Goal: Transaction & Acquisition: Obtain resource

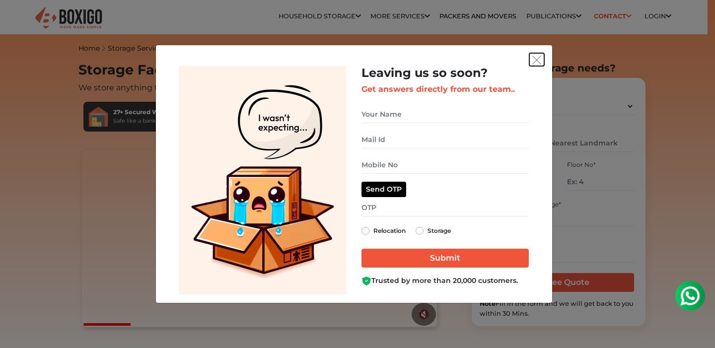
click at [539, 60] on img "get free quote dialog" at bounding box center [536, 60] width 9 height 9
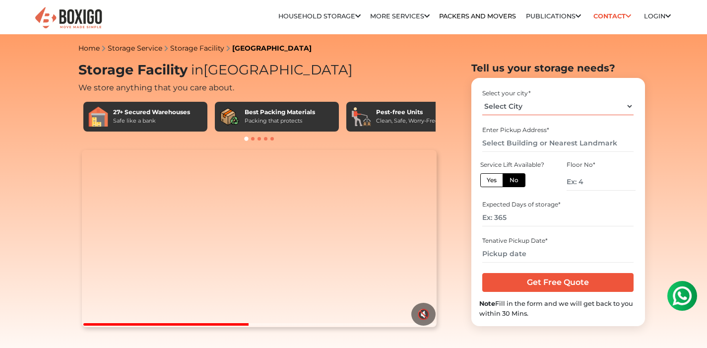
click at [544, 100] on select "Select City Bangalore Bengaluru Bhopal Bhubaneswar Chennai Coimbatore Cuttack D…" at bounding box center [557, 106] width 151 height 17
select select "[GEOGRAPHIC_DATA]"
click at [513, 141] on input "text" at bounding box center [557, 143] width 151 height 17
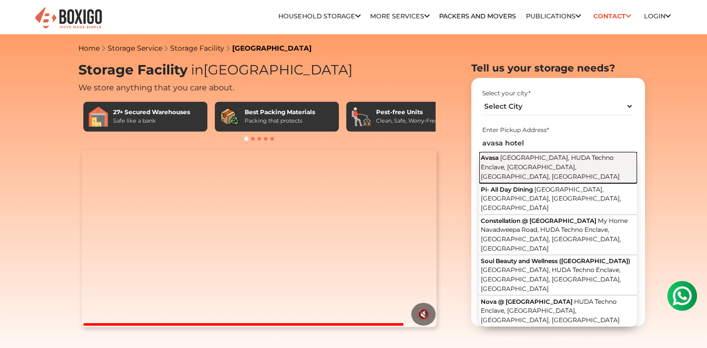
click at [542, 166] on span "Hitech City Main Road, HUDA Techno Enclave, HITEC City, Hyderabad, Telangana" at bounding box center [550, 167] width 139 height 26
type input "Avasa, [GEOGRAPHIC_DATA], [GEOGRAPHIC_DATA], [GEOGRAPHIC_DATA], [GEOGRAPHIC_DAT…"
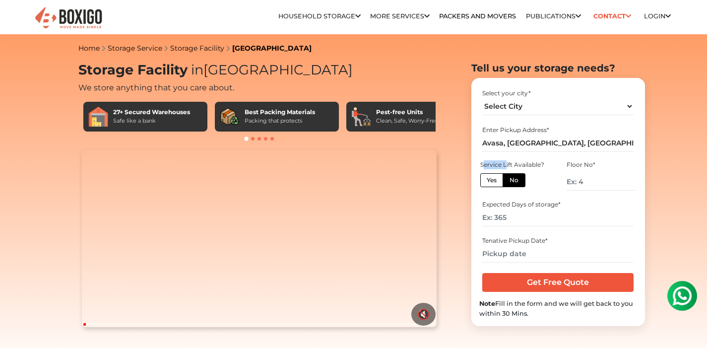
drag, startPoint x: 483, startPoint y: 165, endPoint x: 507, endPoint y: 167, distance: 23.9
click at [506, 167] on div "Service Lift Available?" at bounding box center [514, 164] width 68 height 9
click at [528, 172] on div "Service Lift Available? Yes No" at bounding box center [514, 176] width 71 height 34
click at [488, 182] on label "Yes" at bounding box center [491, 180] width 23 height 14
click at [488, 182] on input "Yes" at bounding box center [490, 179] width 6 height 6
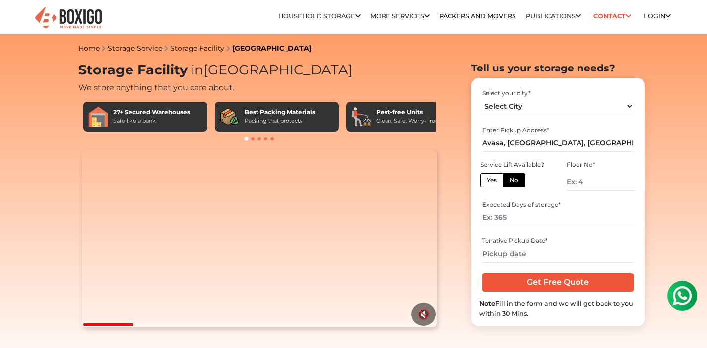
radio input "true"
click at [509, 181] on label "No" at bounding box center [514, 180] width 23 height 14
click at [510, 181] on input "No" at bounding box center [513, 179] width 6 height 6
radio input "true"
click at [497, 181] on label "Yes" at bounding box center [491, 180] width 23 height 14
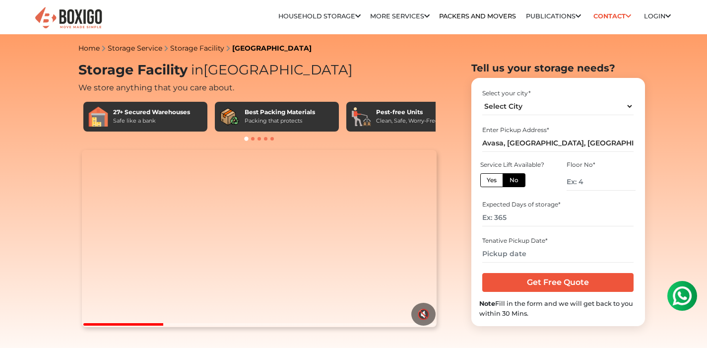
click at [493, 181] on input "Yes" at bounding box center [490, 179] width 6 height 6
radio input "true"
click at [513, 218] on input "number" at bounding box center [557, 217] width 151 height 17
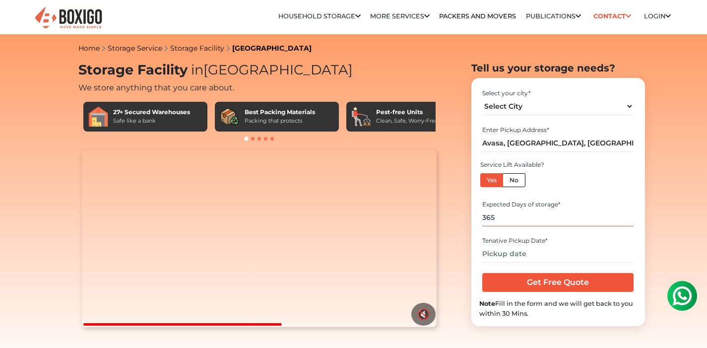
type input "365"
click at [540, 258] on input "text" at bounding box center [557, 253] width 151 height 17
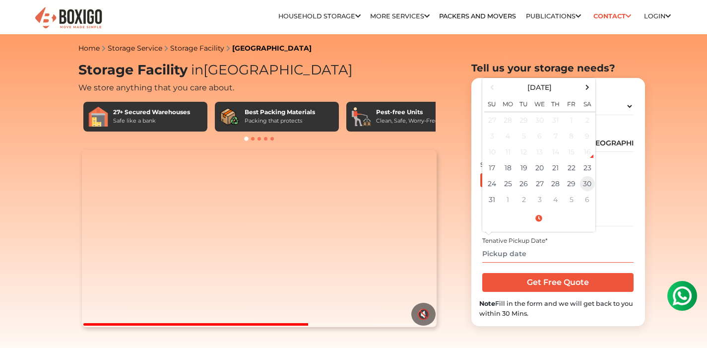
click at [584, 186] on td "30" at bounding box center [588, 184] width 16 height 16
type input "08/30/2025 12:00 AM"
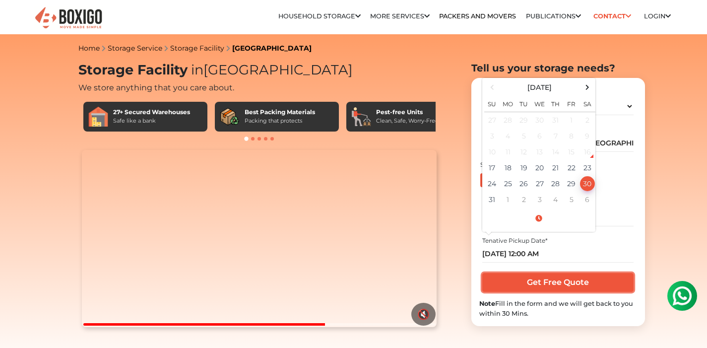
click at [547, 288] on input "Get Free Quote" at bounding box center [557, 282] width 151 height 19
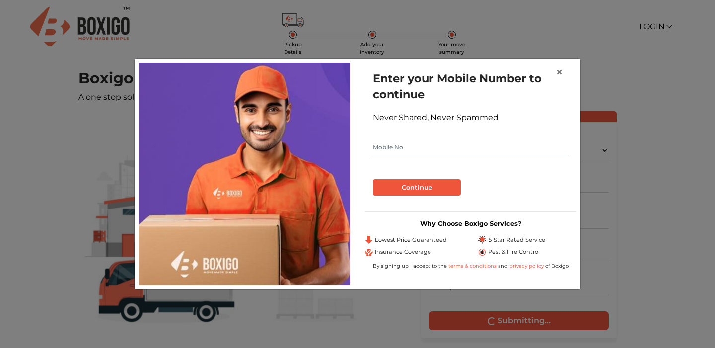
click at [492, 145] on input "text" at bounding box center [471, 147] width 196 height 16
type input "9391928405"
click at [440, 189] on button "Continue" at bounding box center [417, 187] width 88 height 17
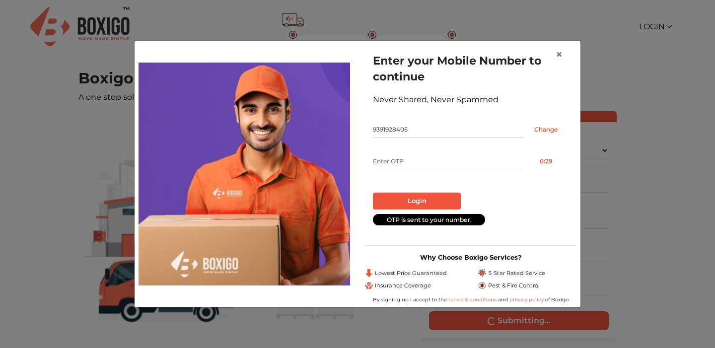
click at [445, 160] on input "text" at bounding box center [448, 161] width 150 height 16
type input "5290"
click at [451, 204] on button "Login" at bounding box center [417, 201] width 88 height 17
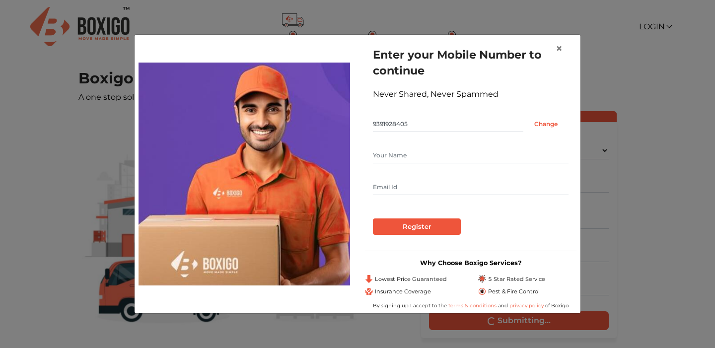
click at [455, 157] on input "text" at bounding box center [471, 155] width 196 height 16
type input "AC"
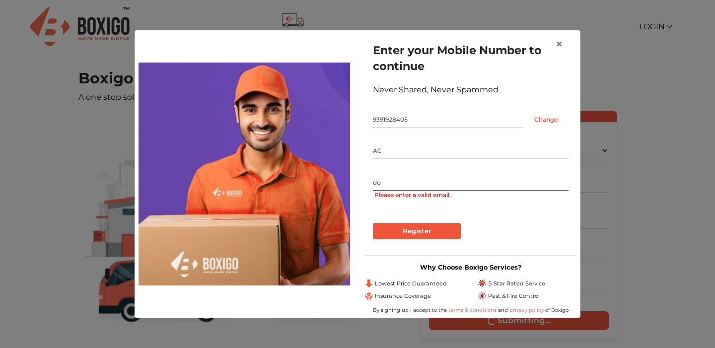
type input "d"
paste input "[EMAIL_ADDRESS][DOMAIN_NAME]"
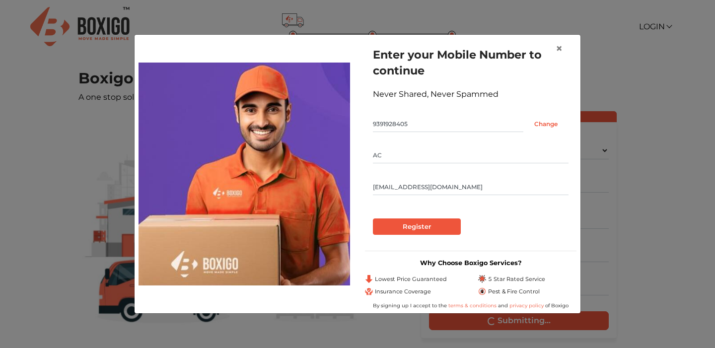
type input "[EMAIL_ADDRESS][DOMAIN_NAME]"
click at [447, 229] on input "Register" at bounding box center [417, 226] width 88 height 17
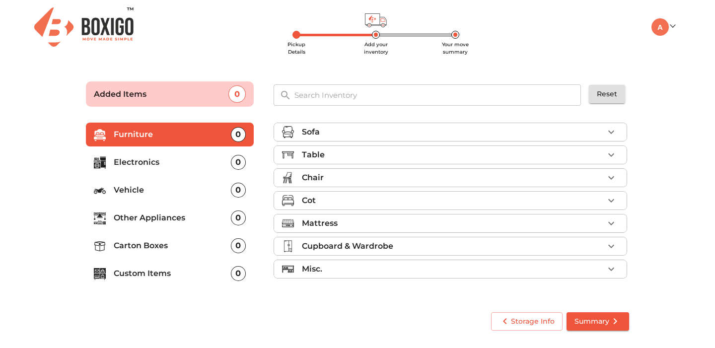
click at [158, 244] on p "Carton Boxes" at bounding box center [172, 246] width 117 height 12
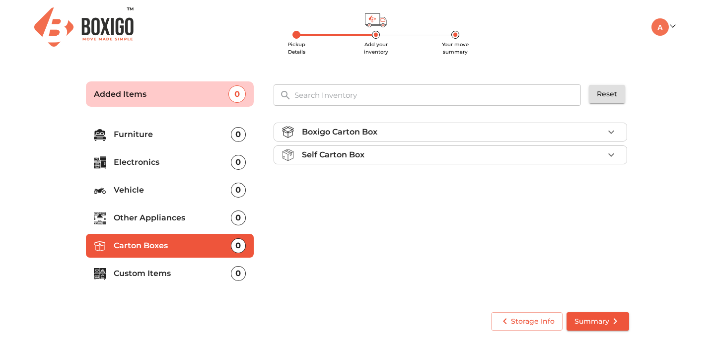
click at [181, 134] on p "Furniture" at bounding box center [172, 135] width 117 height 12
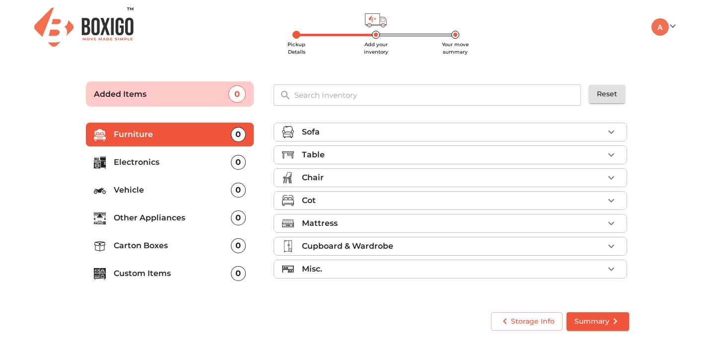
click at [378, 154] on div "Table" at bounding box center [453, 155] width 302 height 12
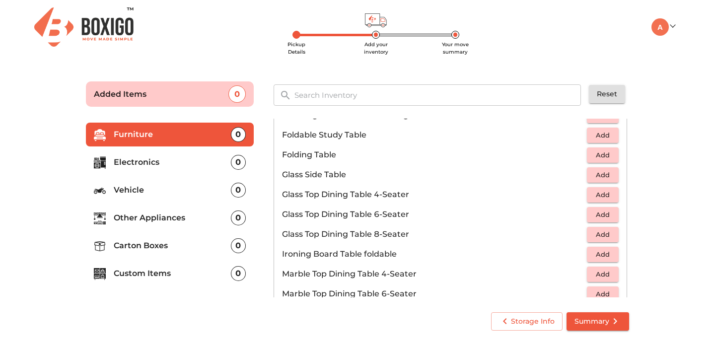
scroll to position [287, 0]
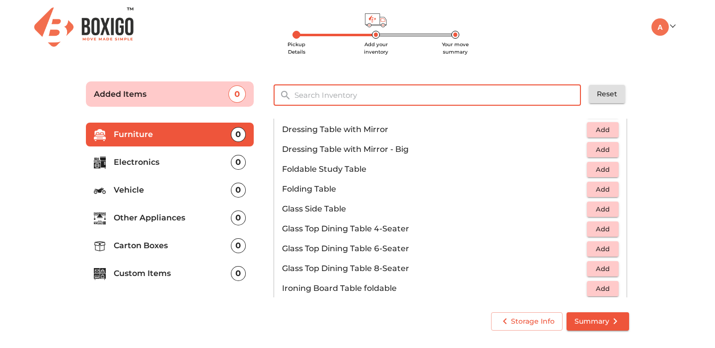
click at [358, 96] on input "text" at bounding box center [437, 94] width 299 height 21
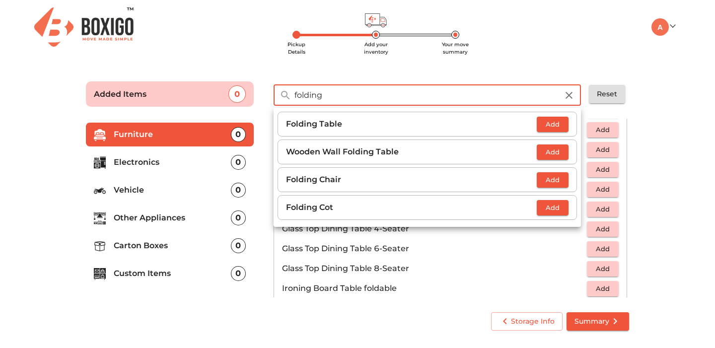
type input "folding"
click at [549, 125] on span "Add" at bounding box center [552, 124] width 22 height 11
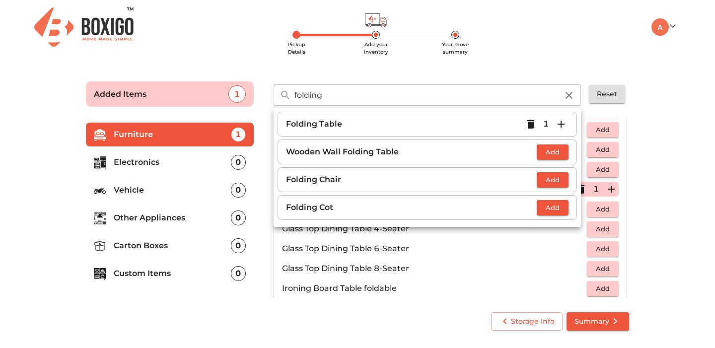
click at [141, 245] on p "Carton Boxes" at bounding box center [172, 246] width 117 height 12
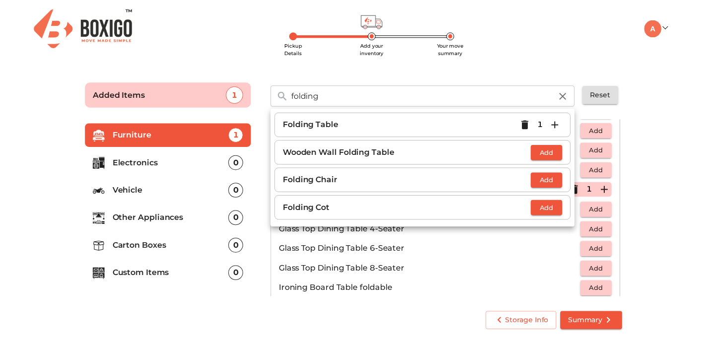
scroll to position [0, 0]
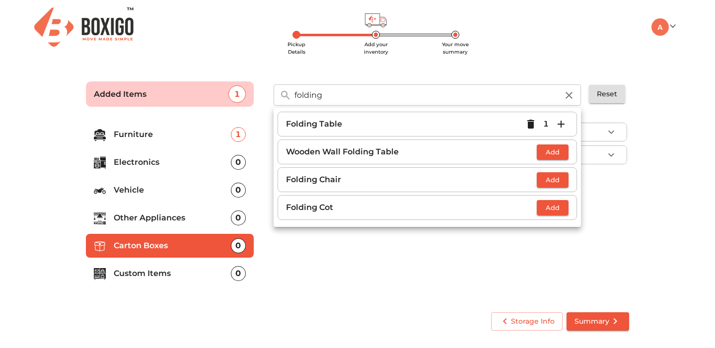
click at [690, 149] on main "Pickup Details Add your inventory Your move summary Added Items 1 folding ​ Fol…" at bounding box center [357, 204] width 715 height 273
click at [561, 75] on div "folding ​ Folding Table 1 Wooden Wall Folding Table Add Folding Chair Add Foldi…" at bounding box center [451, 90] width 375 height 41
click at [502, 250] on div "Boxigo Carton Box Self Carton Box" at bounding box center [451, 209] width 363 height 188
click at [574, 96] on icon "button" at bounding box center [569, 95] width 12 height 12
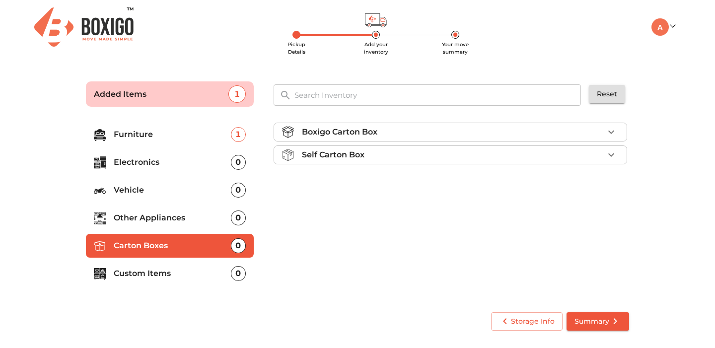
click at [493, 134] on div "Boxigo Carton Box" at bounding box center [453, 132] width 302 height 12
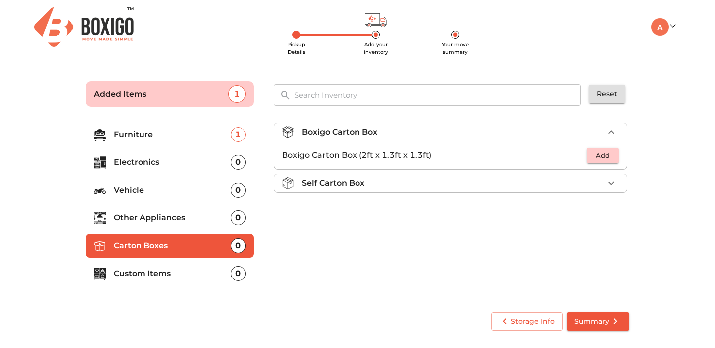
click at [493, 134] on div "Boxigo Carton Box" at bounding box center [453, 132] width 302 height 12
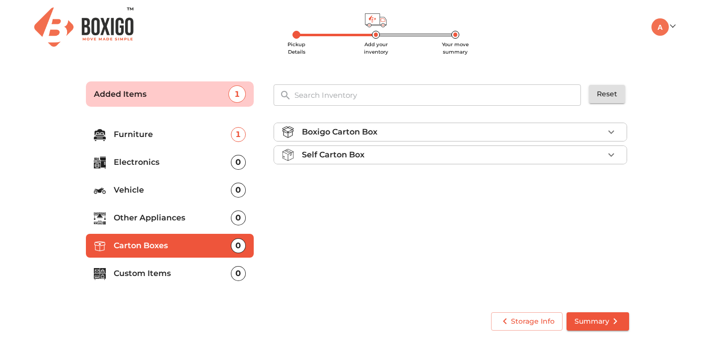
click at [485, 161] on li "Self Carton Box" at bounding box center [450, 155] width 352 height 18
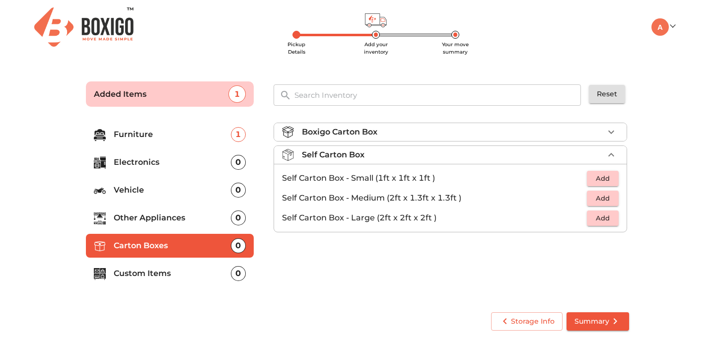
click at [485, 161] on li "Self Carton Box" at bounding box center [450, 155] width 352 height 18
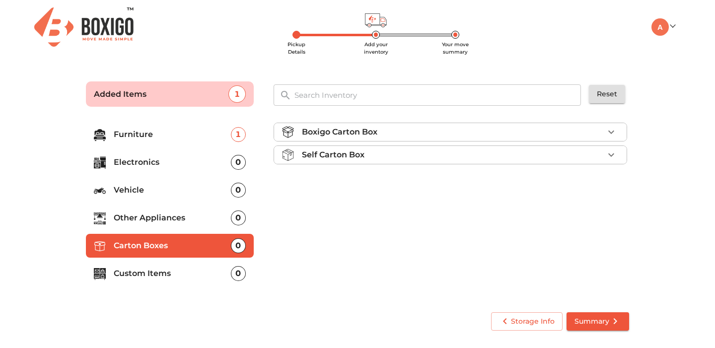
click at [487, 132] on div "Boxigo Carton Box" at bounding box center [453, 132] width 302 height 12
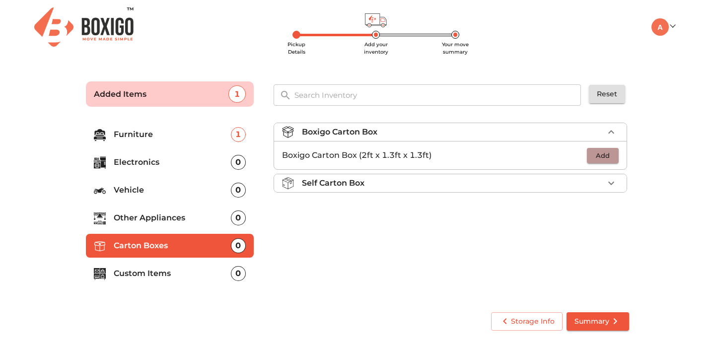
click at [612, 158] on span "Add" at bounding box center [603, 155] width 22 height 11
click at [612, 158] on icon "button" at bounding box center [611, 155] width 12 height 12
click at [592, 322] on span "Summary" at bounding box center [597, 321] width 47 height 12
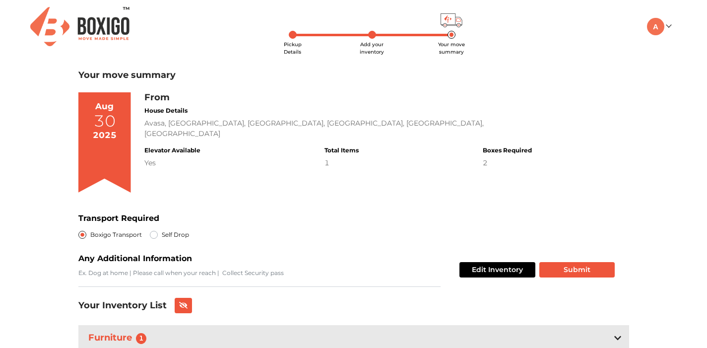
scroll to position [77, 0]
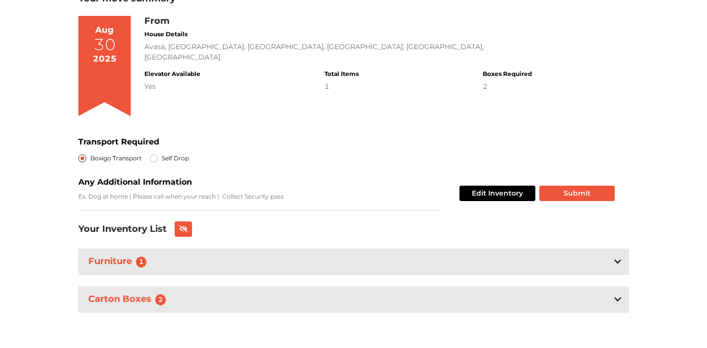
click at [521, 296] on div "Carton Boxes 2" at bounding box center [353, 299] width 551 height 26
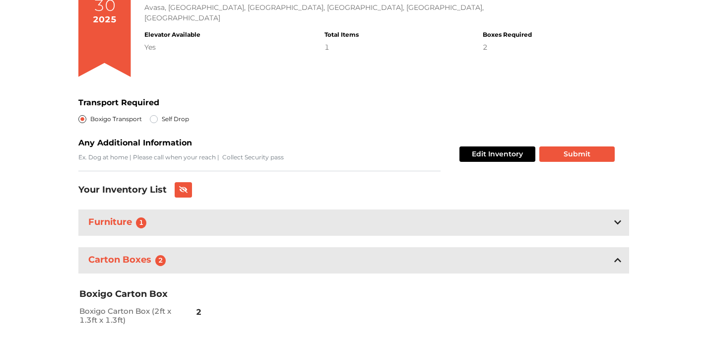
scroll to position [143, 0]
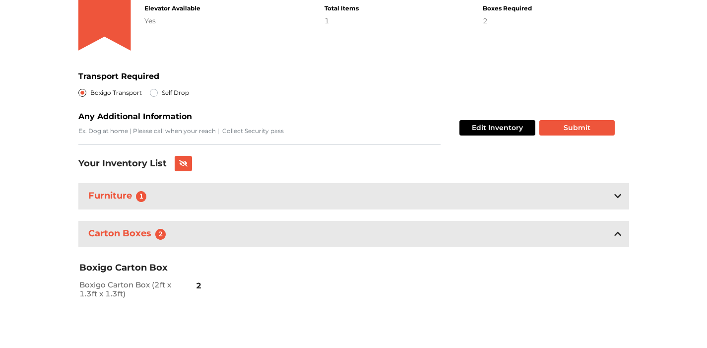
click at [174, 291] on div "2" at bounding box center [187, 285] width 31 height 23
click at [192, 281] on div "2" at bounding box center [187, 285] width 31 height 23
click at [201, 287] on span "2" at bounding box center [198, 286] width 5 height 24
click at [606, 128] on button "Submit" at bounding box center [577, 127] width 75 height 15
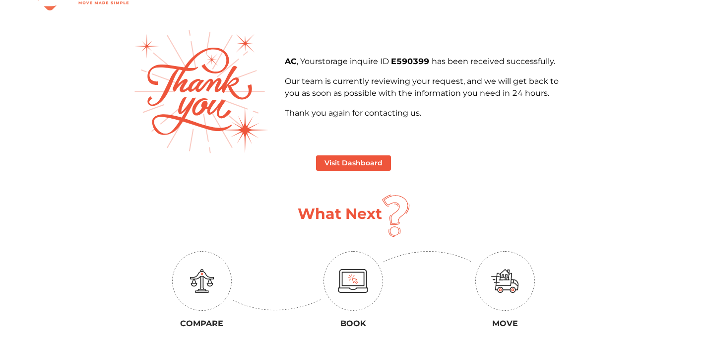
scroll to position [121, 0]
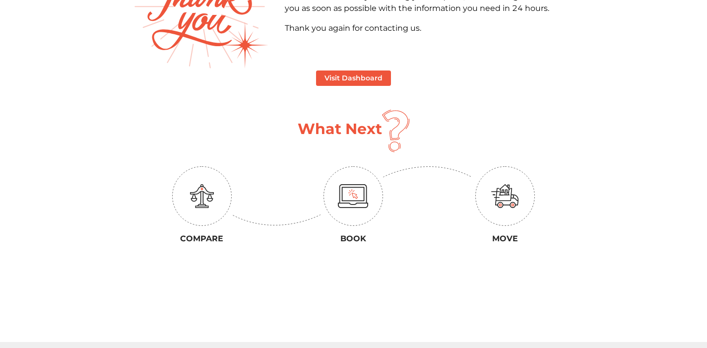
click at [186, 190] on img at bounding box center [202, 196] width 60 height 60
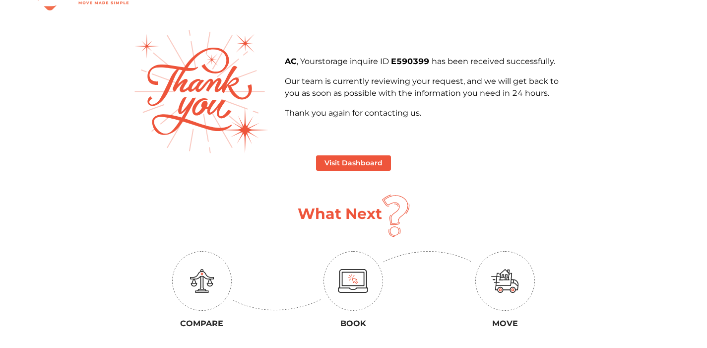
scroll to position [0, 0]
